Goal: Task Accomplishment & Management: Manage account settings

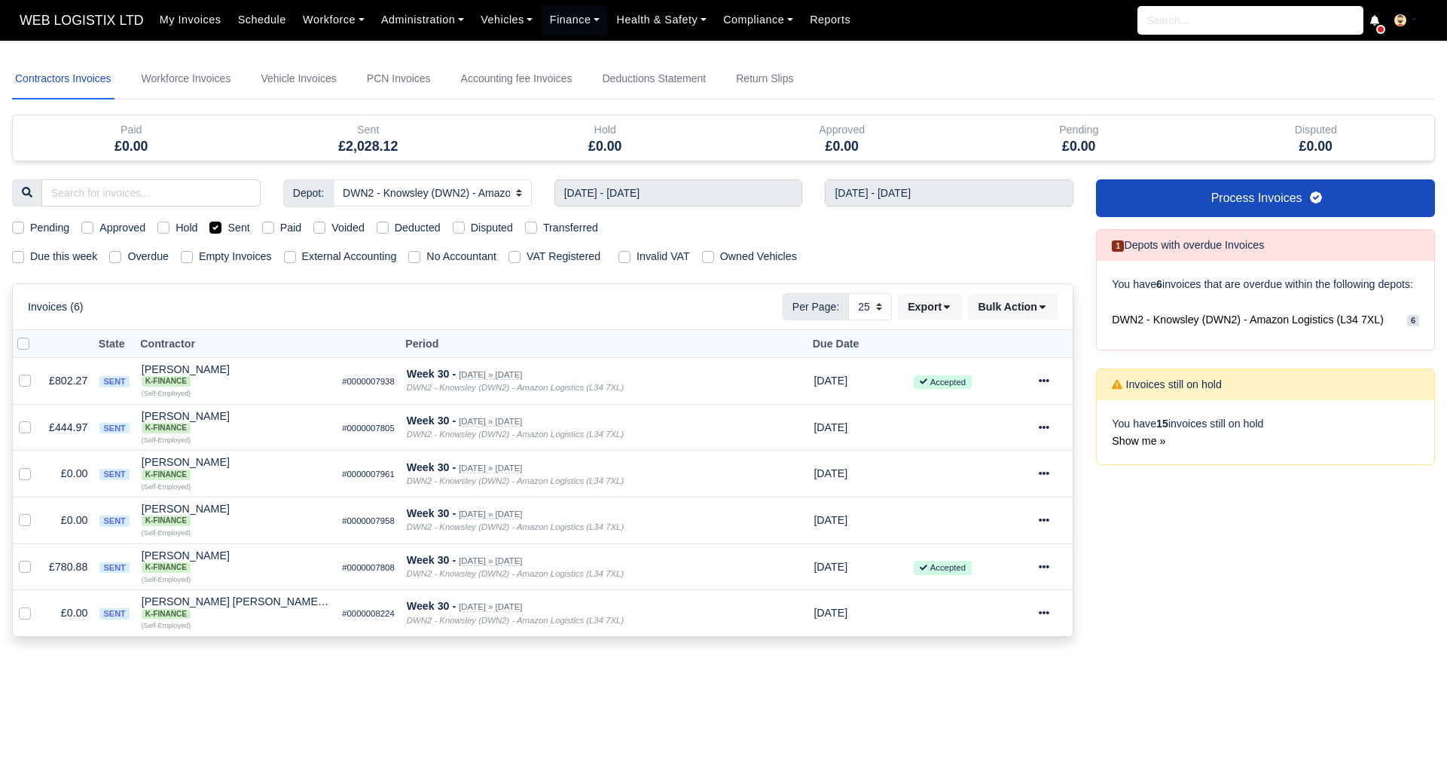
select select "3"
select select "25"
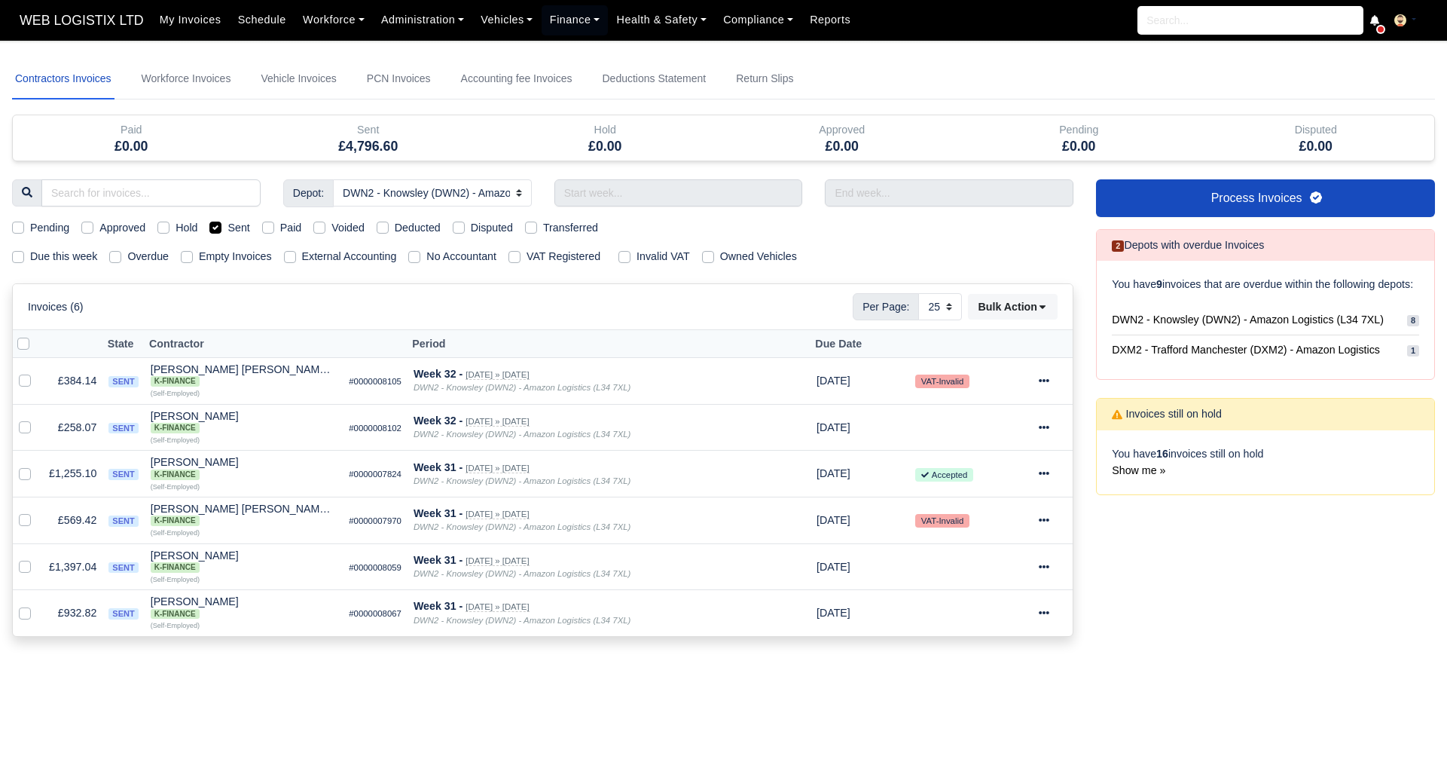
select select "3"
select select "25"
click at [578, 17] on link "Finance" at bounding box center [575, 19] width 67 height 29
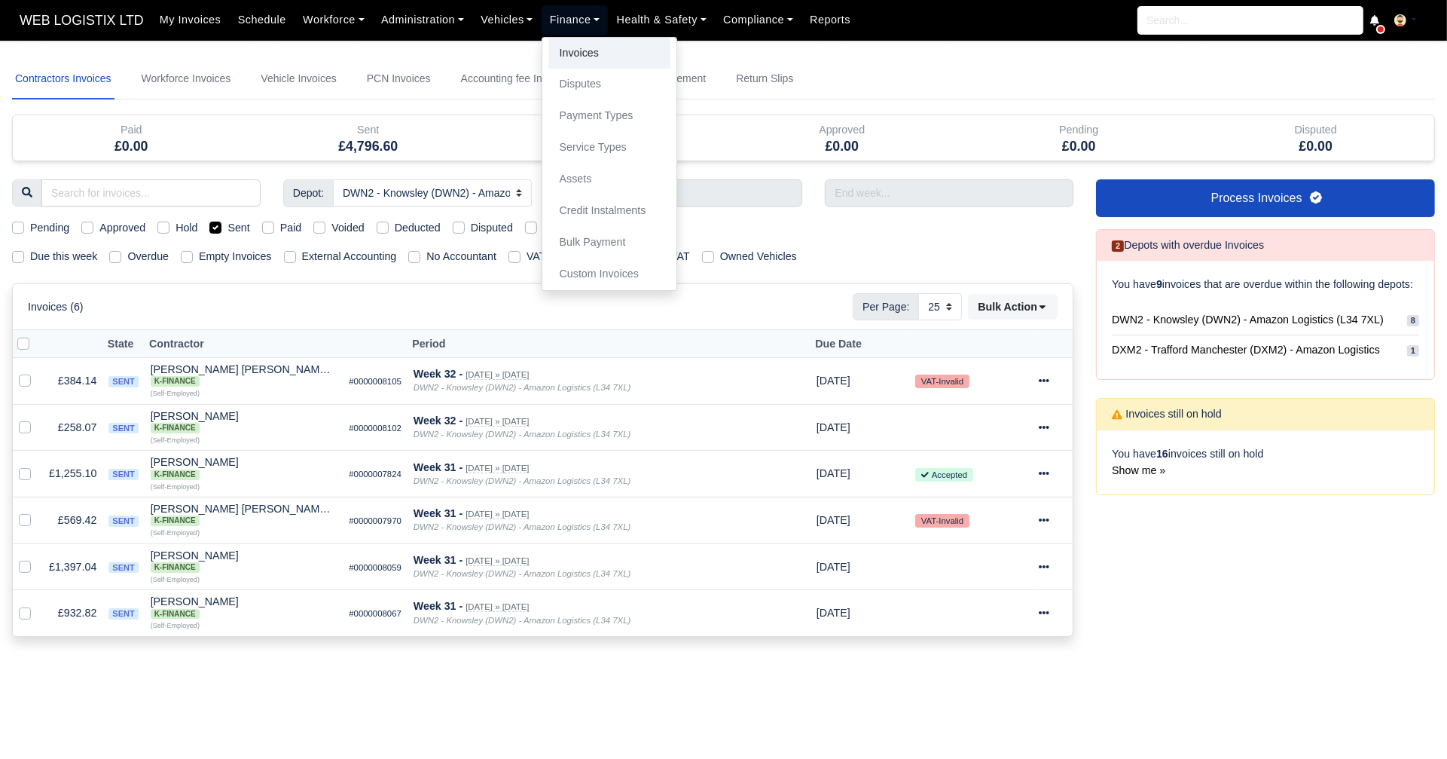
click at [572, 54] on link "Invoices" at bounding box center [609, 54] width 122 height 32
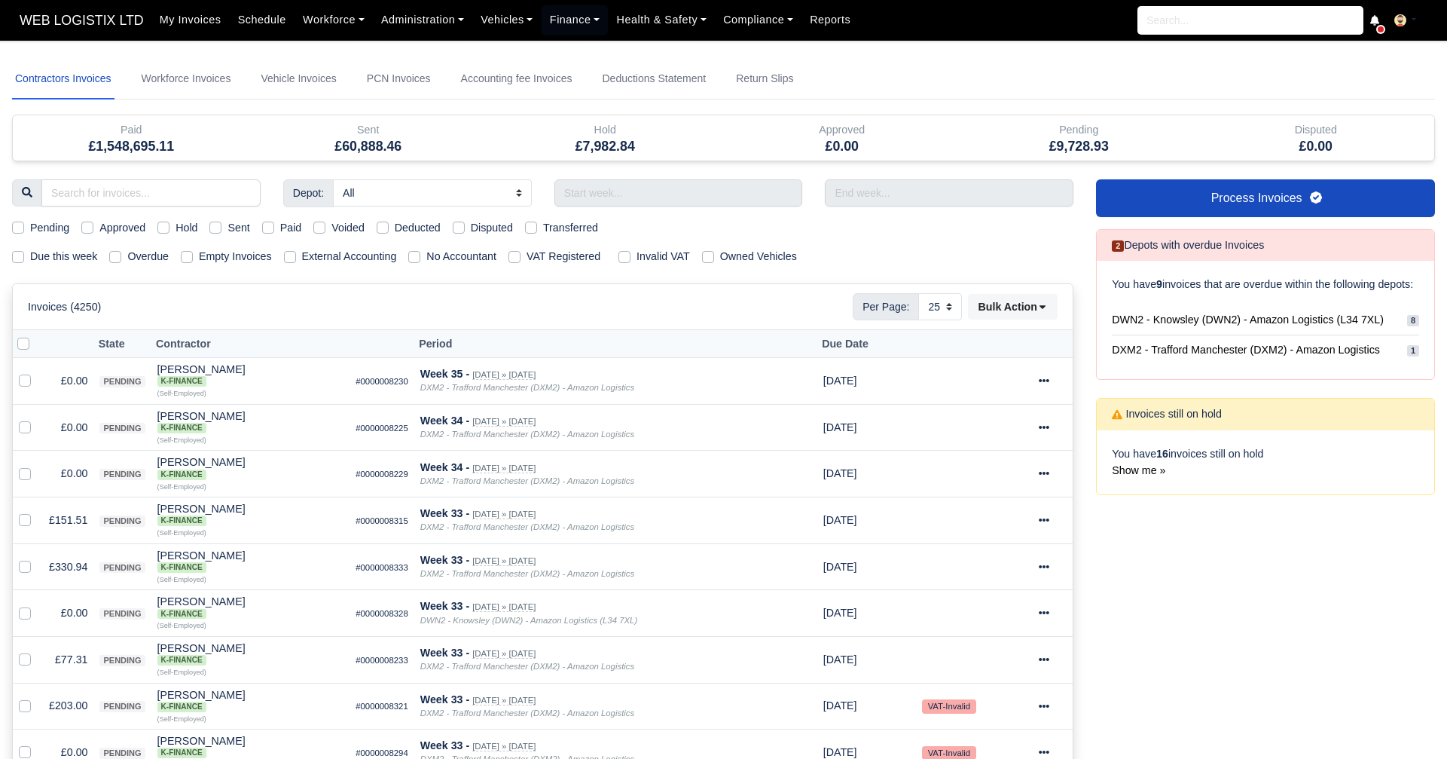
select select "25"
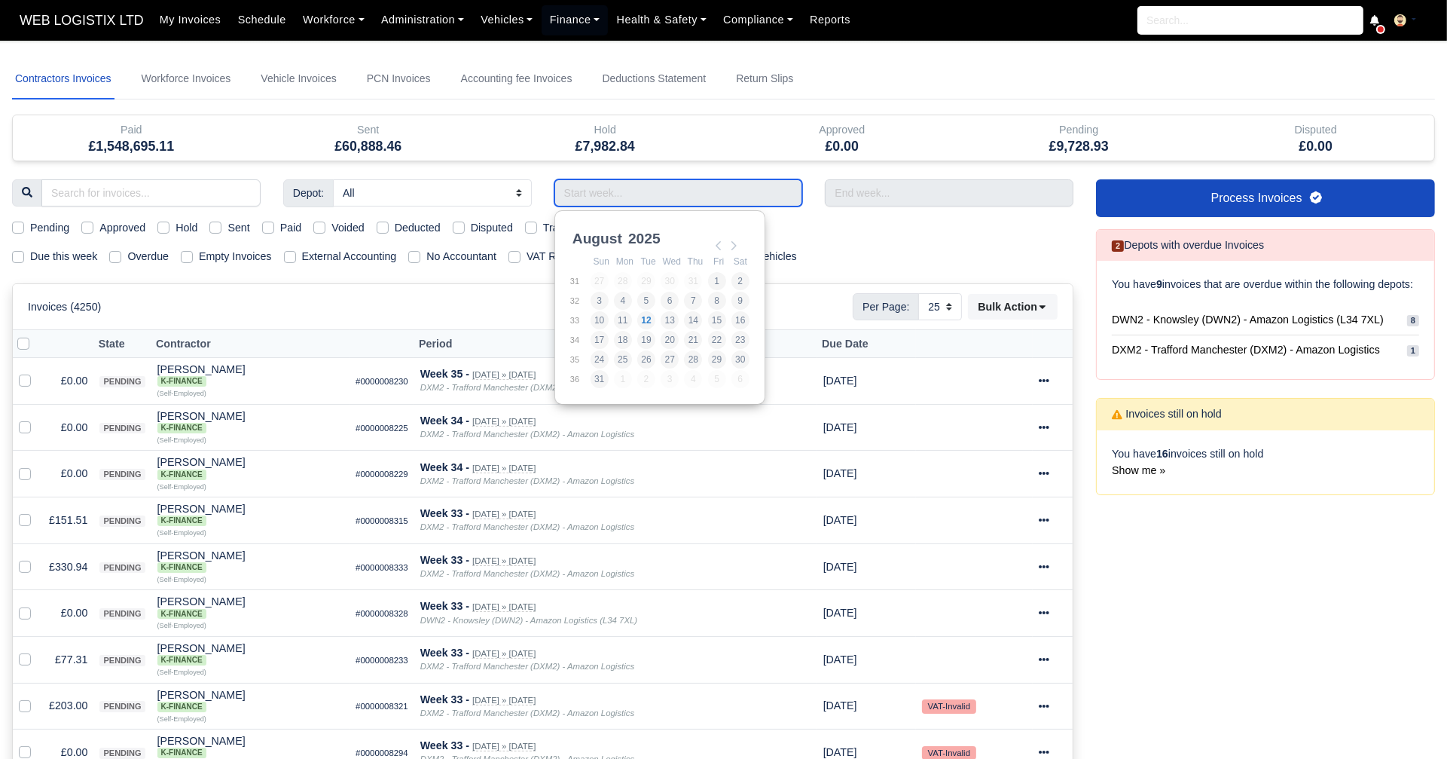
click at [654, 186] on input "Use the arrow keys to pick a date" at bounding box center [678, 192] width 249 height 27
type input "[DATE] - [DATE]"
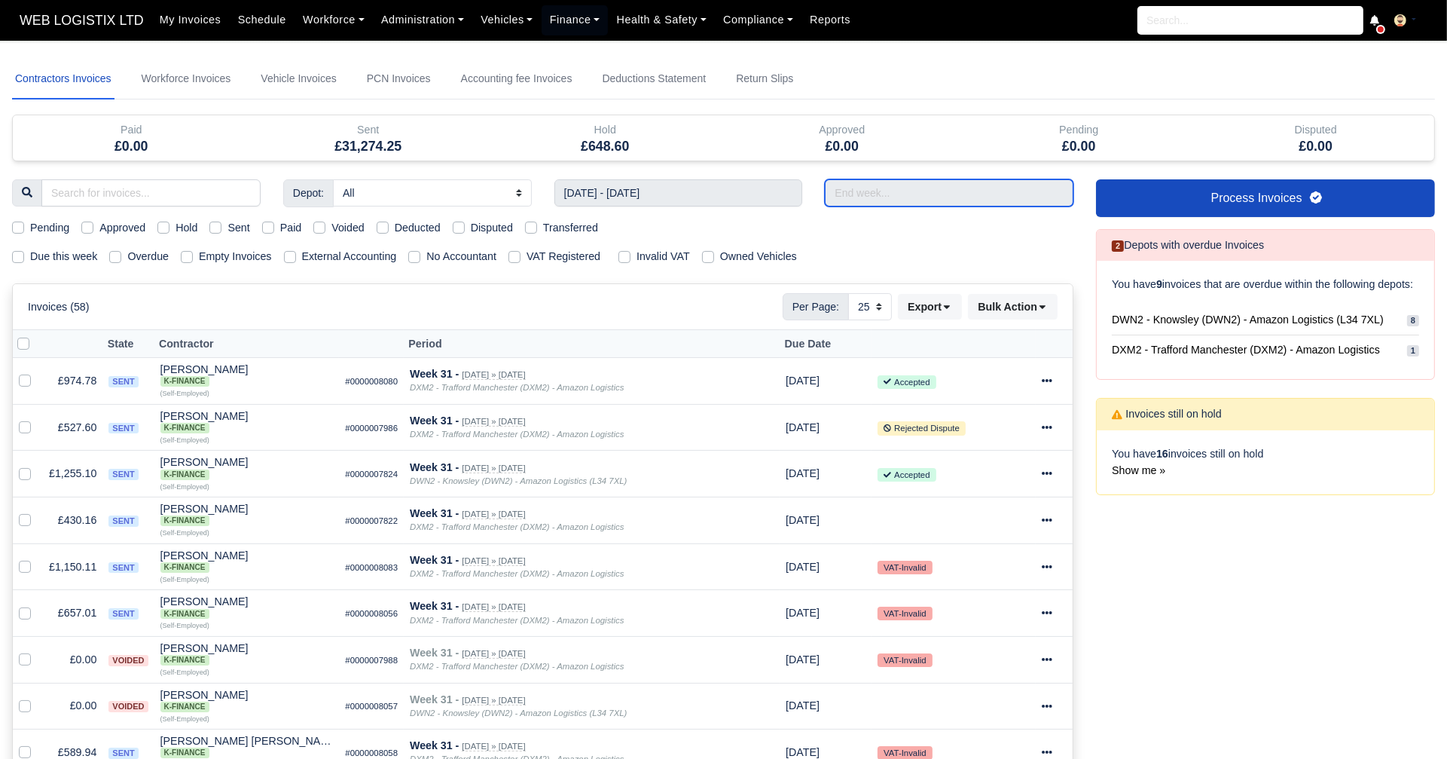
click at [838, 194] on input "text" at bounding box center [949, 192] width 249 height 27
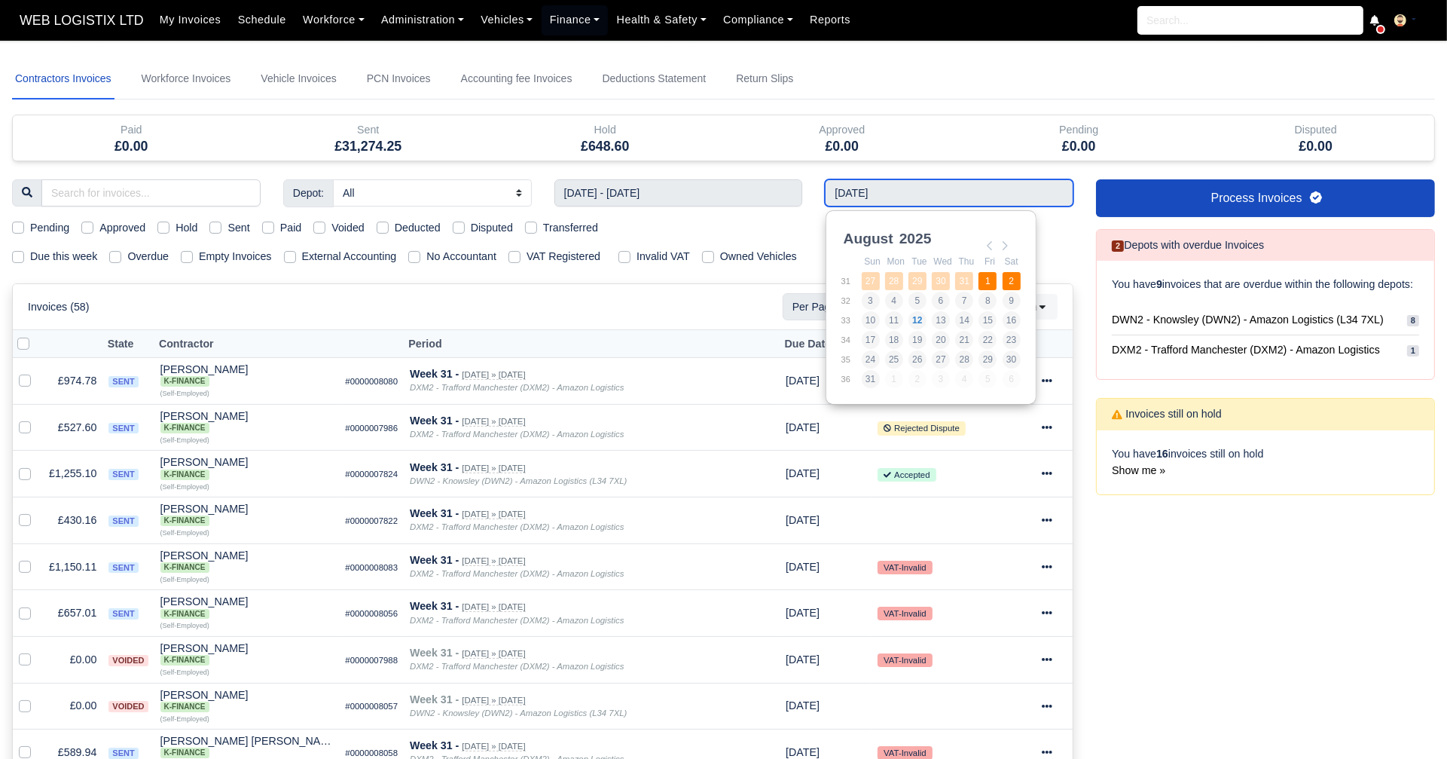
type input "[DATE] - [DATE]"
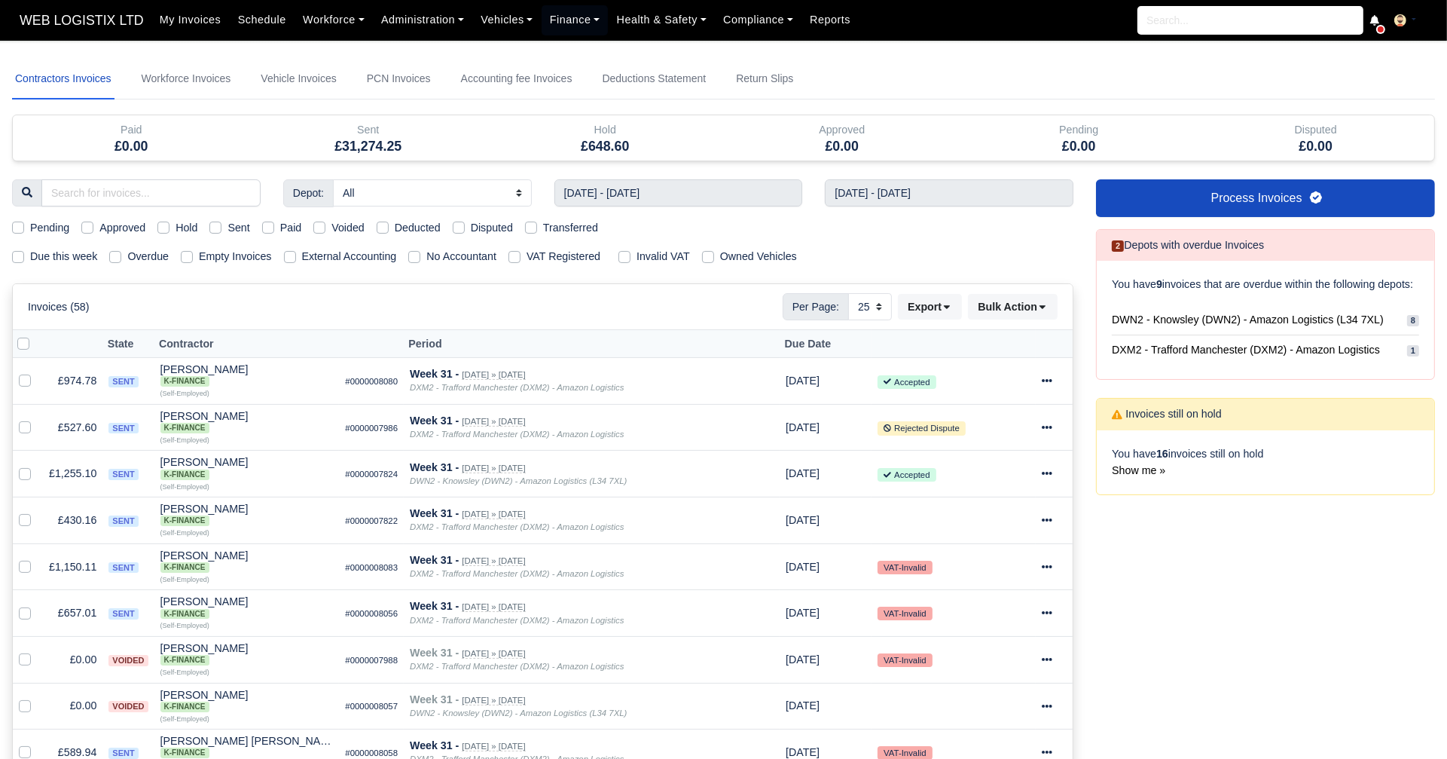
click at [227, 227] on label "Sent" at bounding box center [238, 227] width 22 height 17
click at [217, 227] on input "Sent" at bounding box center [215, 225] width 12 height 12
checkbox input "true"
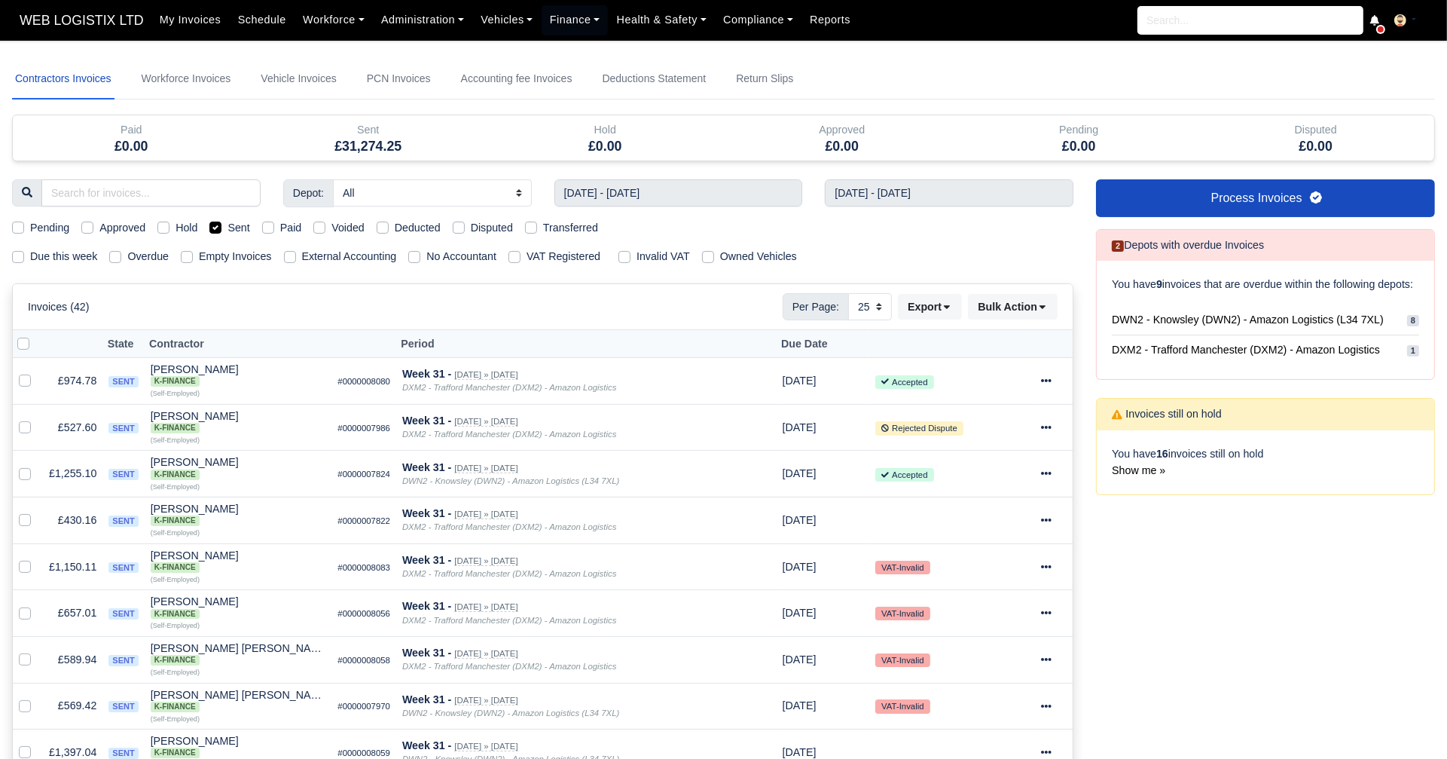
click at [227, 227] on label "Sent" at bounding box center [238, 227] width 22 height 17
click at [217, 227] on input "Sent" at bounding box center [215, 225] width 12 height 12
checkbox input "false"
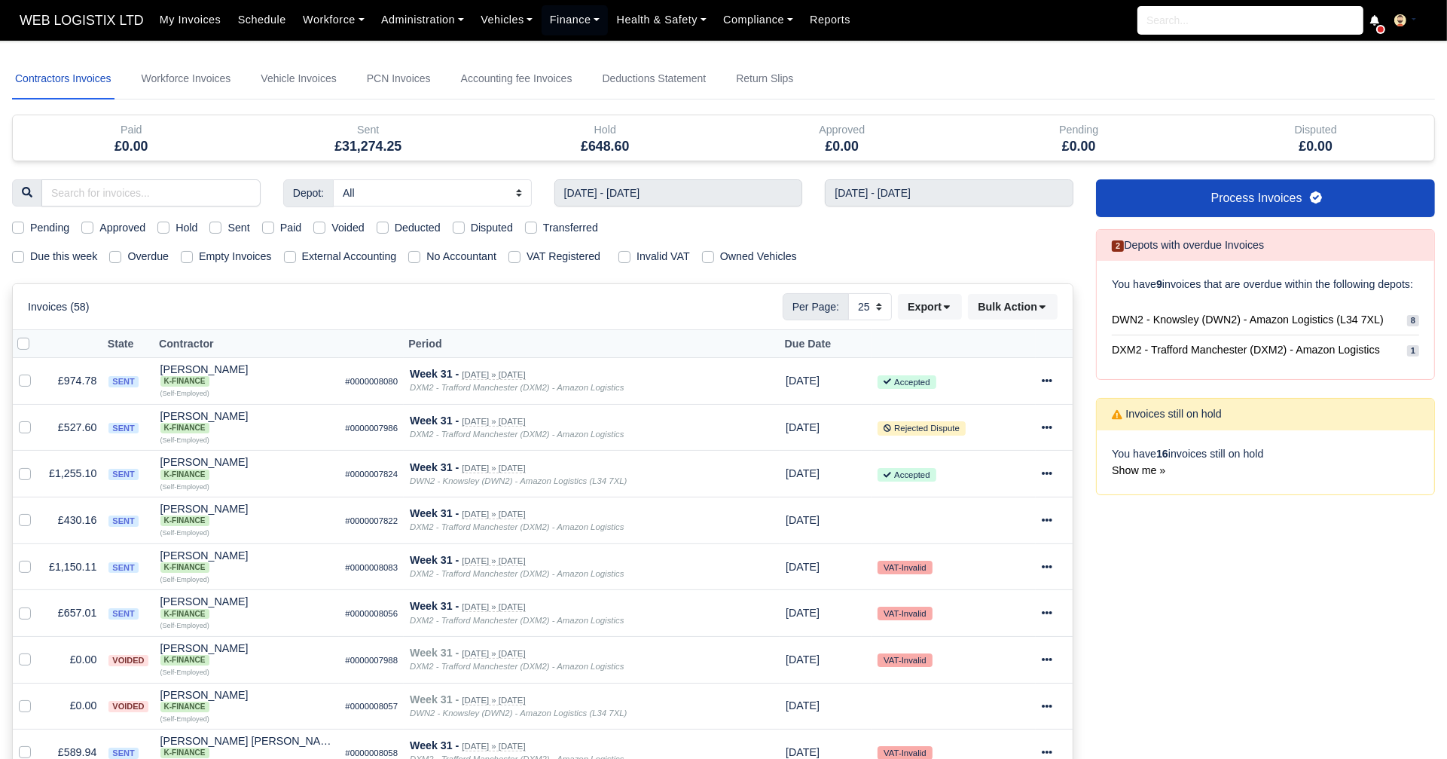
click at [331, 230] on label "Voided" at bounding box center [347, 227] width 33 height 17
click at [315, 230] on input "Voided" at bounding box center [319, 225] width 12 height 12
checkbox input "true"
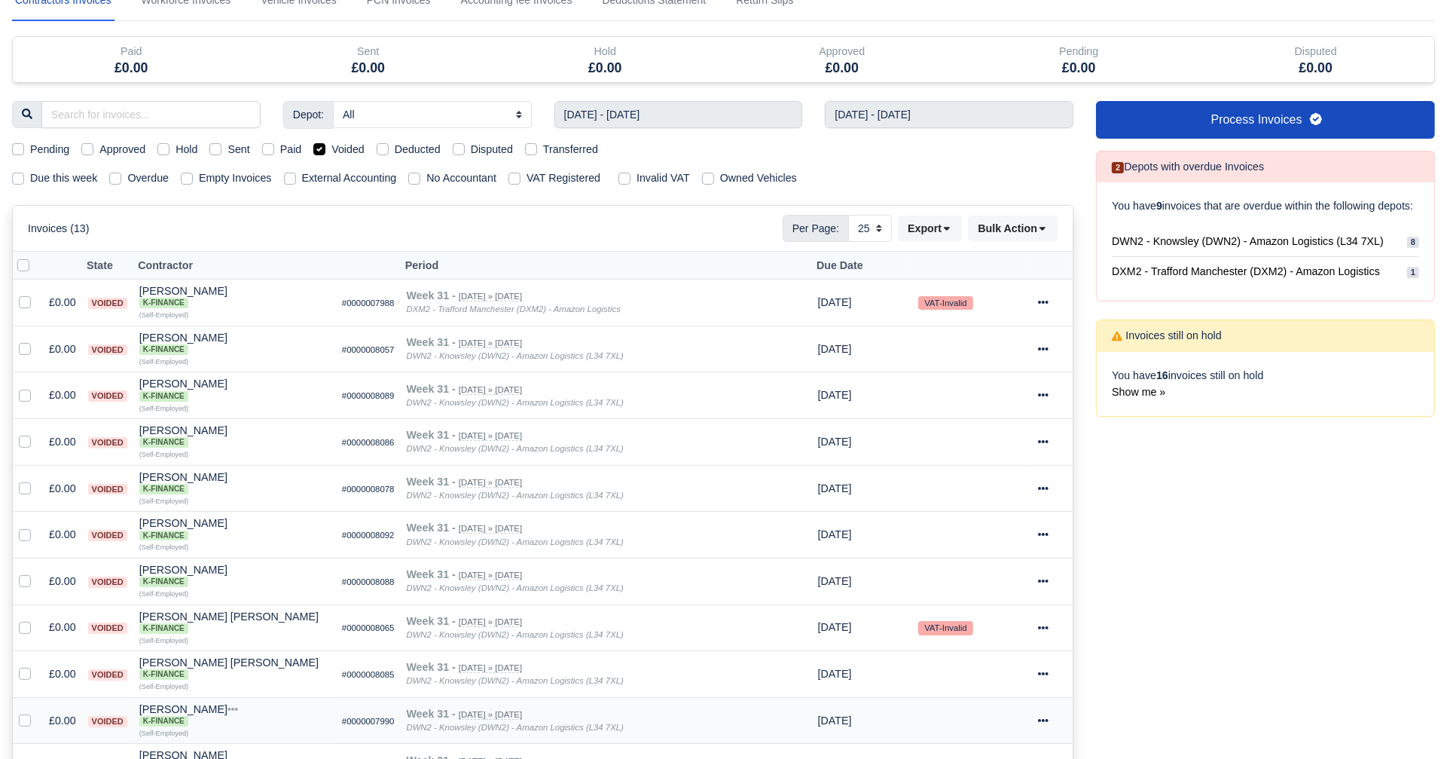
scroll to position [78, 0]
click at [331, 144] on label "Voided" at bounding box center [347, 150] width 33 height 17
click at [322, 144] on input "Voided" at bounding box center [319, 148] width 12 height 12
checkbox input "false"
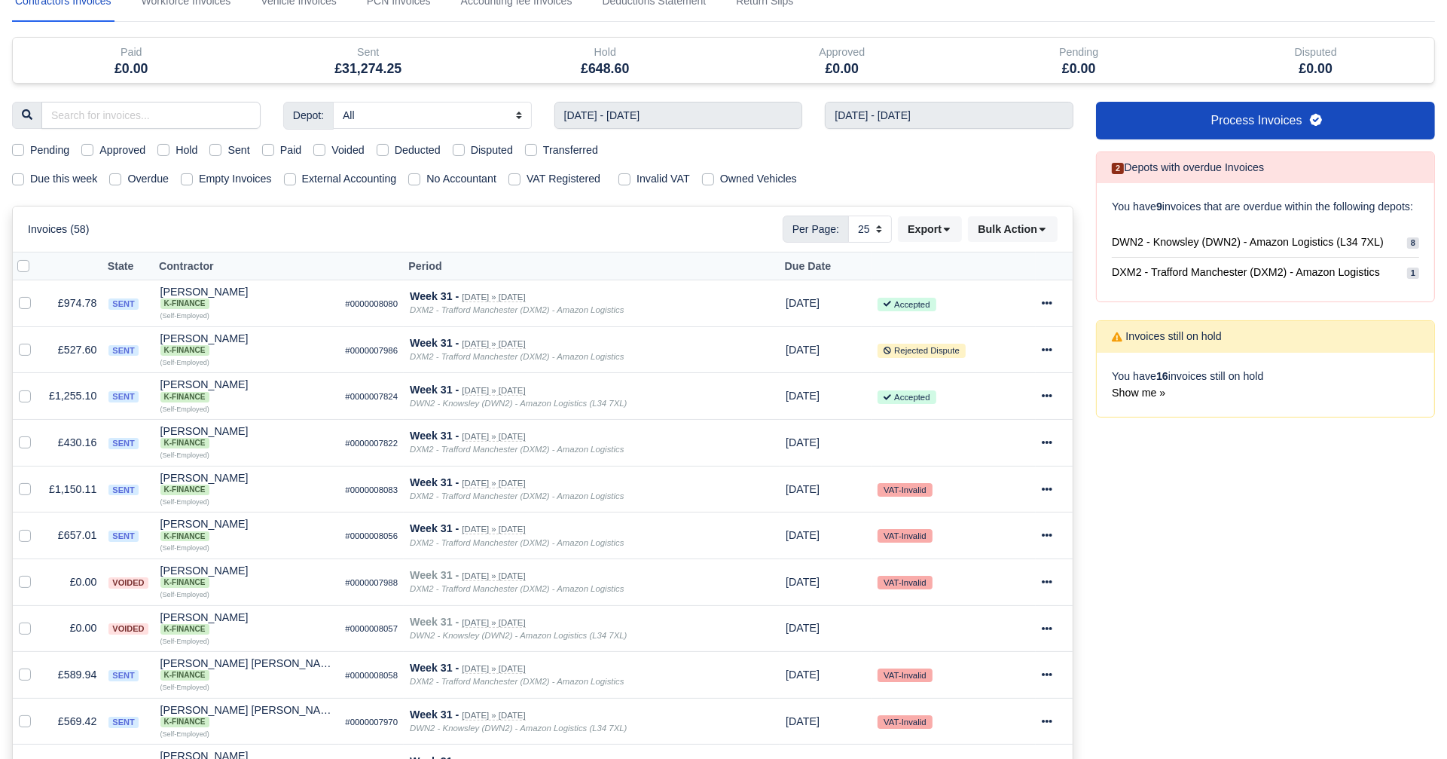
click at [543, 151] on label "Transferred" at bounding box center [570, 150] width 55 height 17
click at [530, 151] on input "Transferred" at bounding box center [531, 148] width 12 height 12
checkbox input "true"
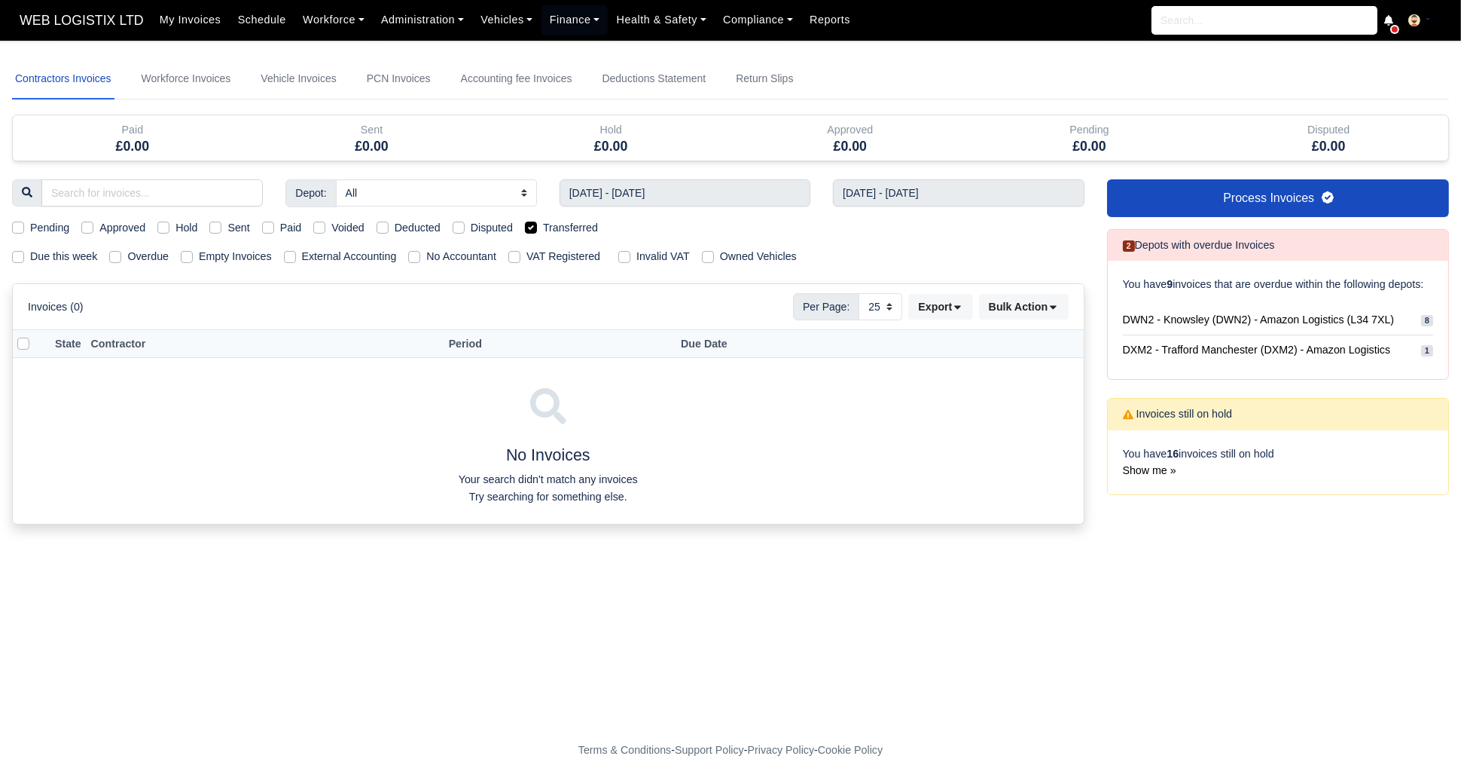
click at [543, 223] on label "Transferred" at bounding box center [570, 227] width 55 height 17
click at [527, 223] on input "Transferred" at bounding box center [531, 225] width 12 height 12
checkbox input "false"
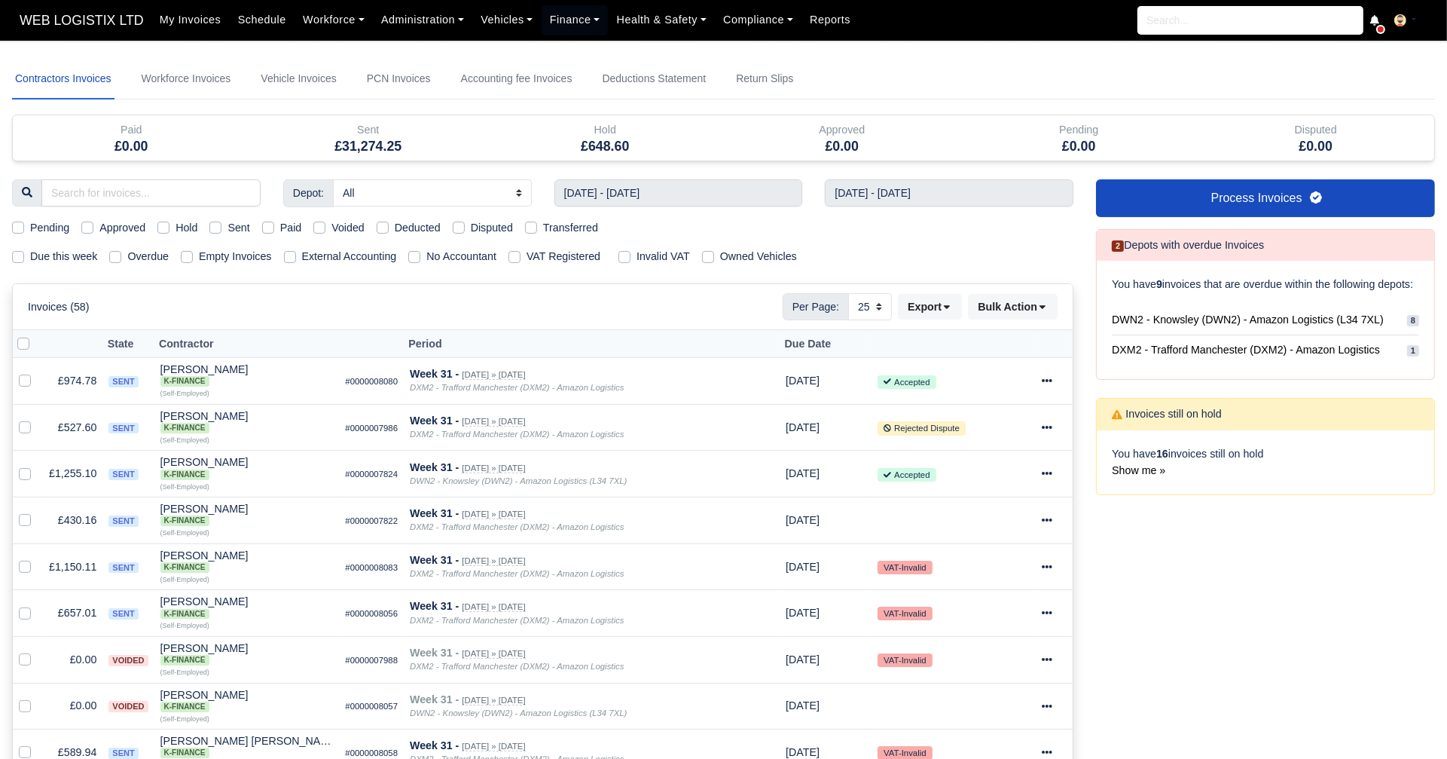
click at [227, 229] on label "Sent" at bounding box center [238, 227] width 22 height 17
click at [217, 229] on input "Sent" at bounding box center [215, 225] width 12 height 12
checkbox input "true"
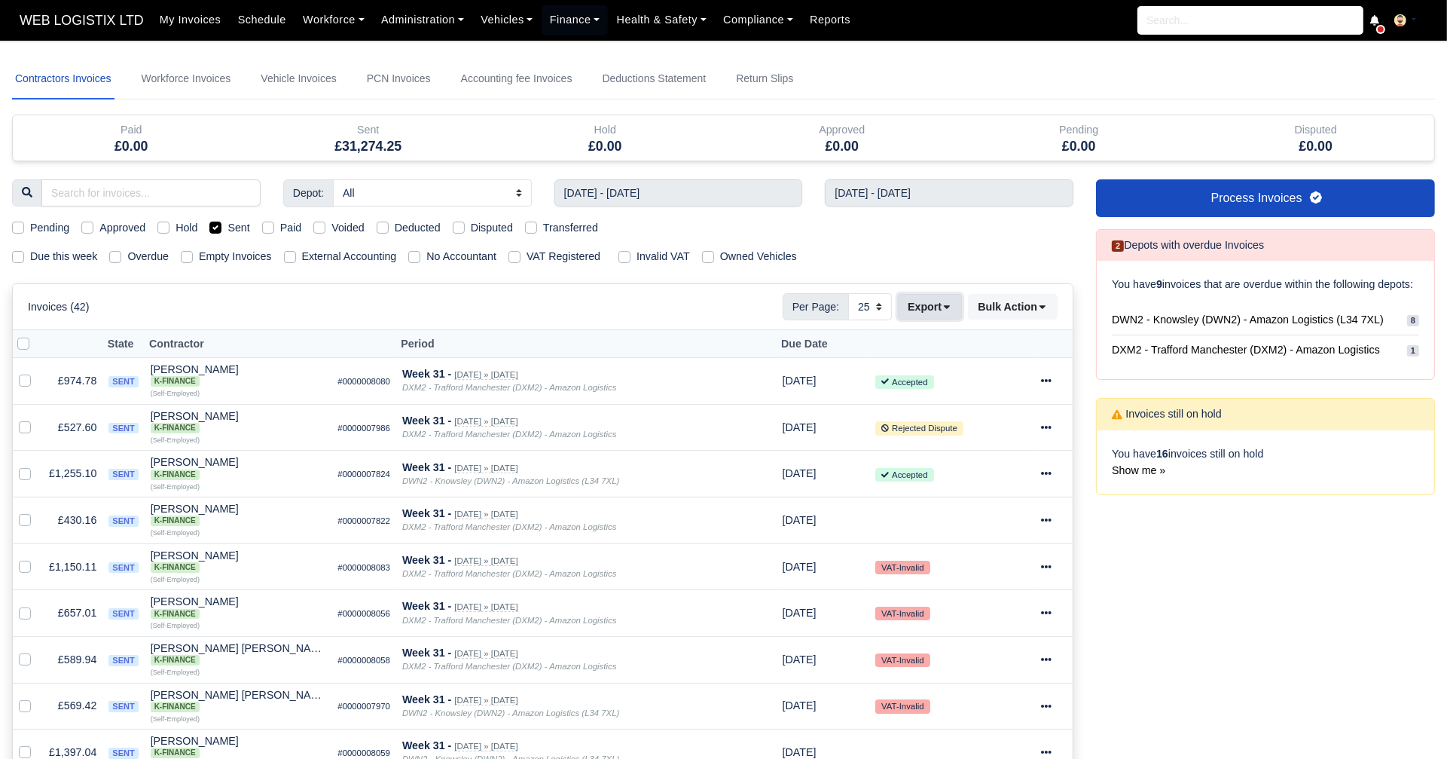
click at [951, 295] on button "Export" at bounding box center [930, 307] width 64 height 26
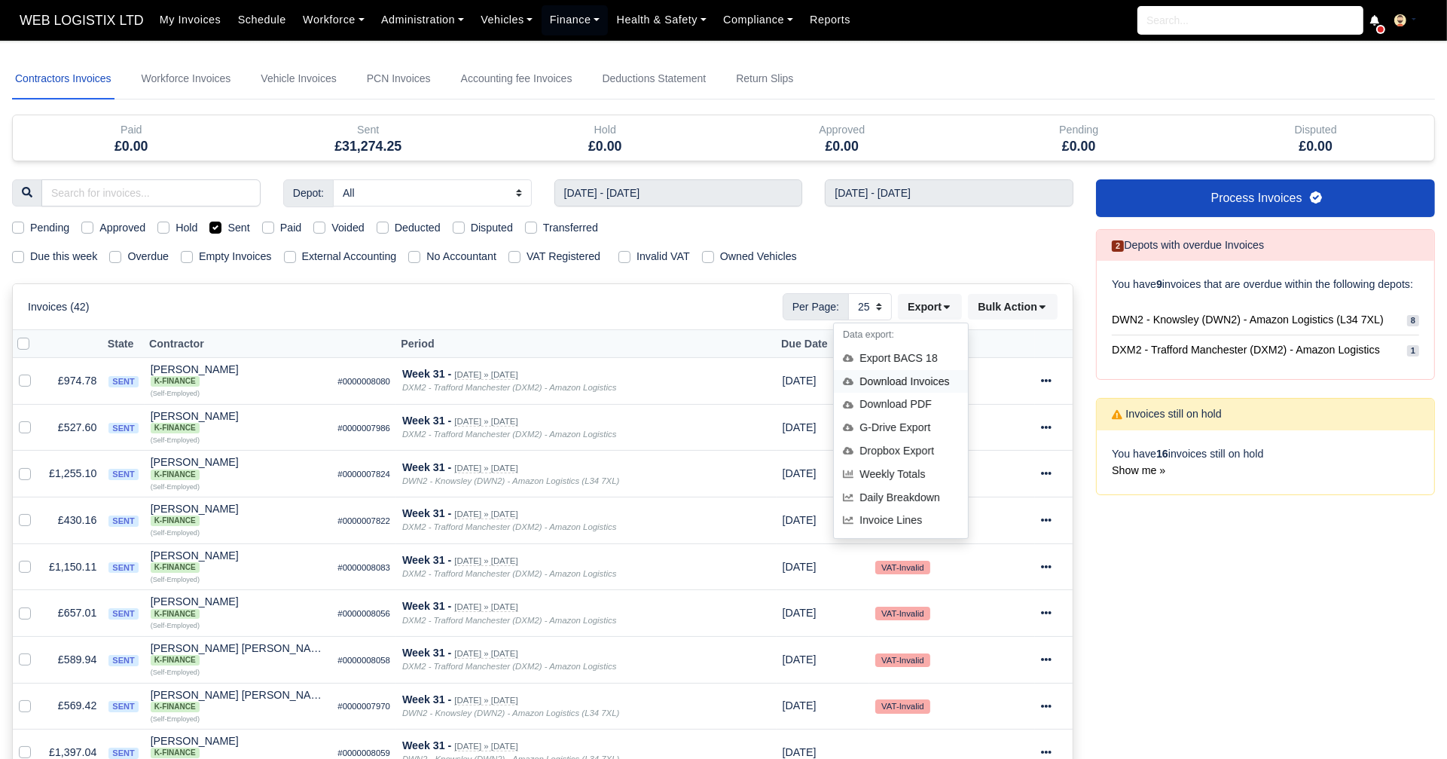
click at [925, 383] on div "Download Invoices" at bounding box center [901, 381] width 134 height 23
